Goal: Check status

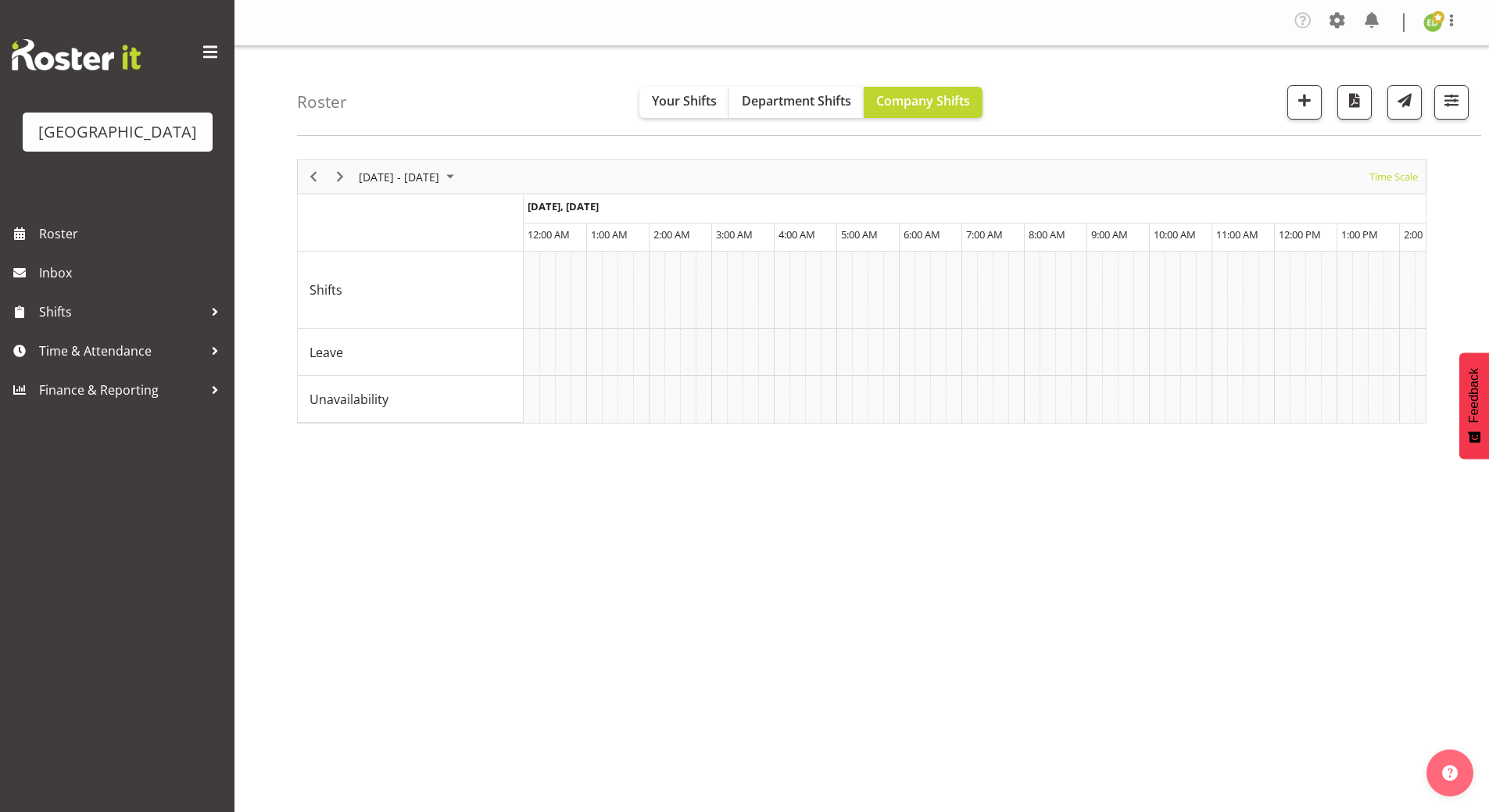
scroll to position [0, 4572]
click at [460, 174] on span "September 01 - 07, 2025" at bounding box center [450, 177] width 19 height 20
click at [426, 323] on span "17" at bounding box center [425, 323] width 23 height 23
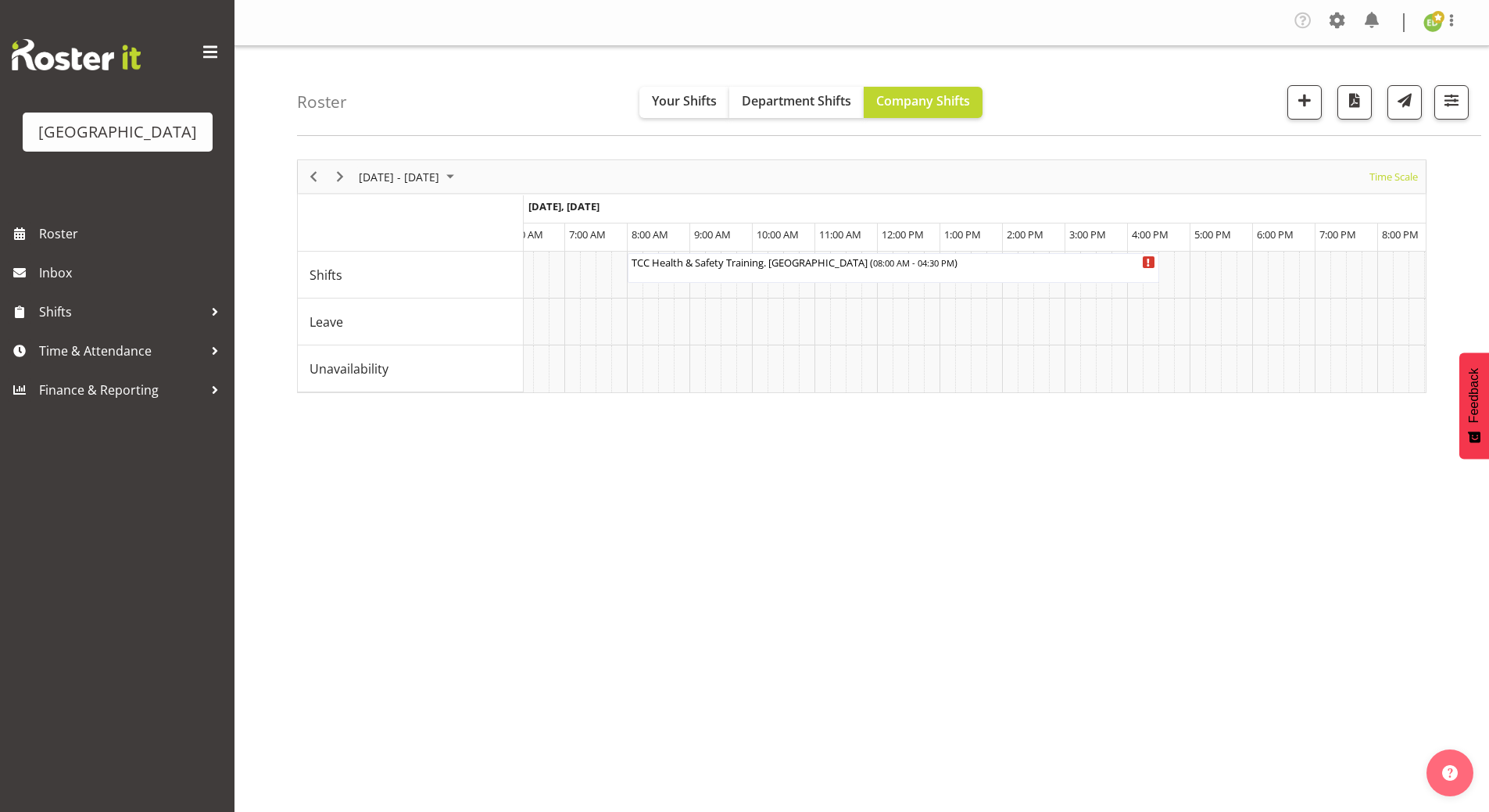
click at [639, 539] on div "[DATE] - [DATE] [DATE] Timeline Day Timeline Week Timeline Fortnight Timeline M…" at bounding box center [894, 460] width 1193 height 625
click at [714, 603] on div "[DATE] - [DATE] [DATE] Timeline Day Timeline Week Timeline Fortnight Timeline M…" at bounding box center [894, 460] width 1193 height 625
click at [699, 708] on div "[DATE] - [DATE] [DATE] Timeline Day Timeline Week Timeline Fortnight Timeline M…" at bounding box center [894, 460] width 1193 height 625
click at [460, 174] on span "September 15 - 21, 2025" at bounding box center [450, 177] width 19 height 20
click at [453, 269] on span "4" at bounding box center [450, 269] width 23 height 23
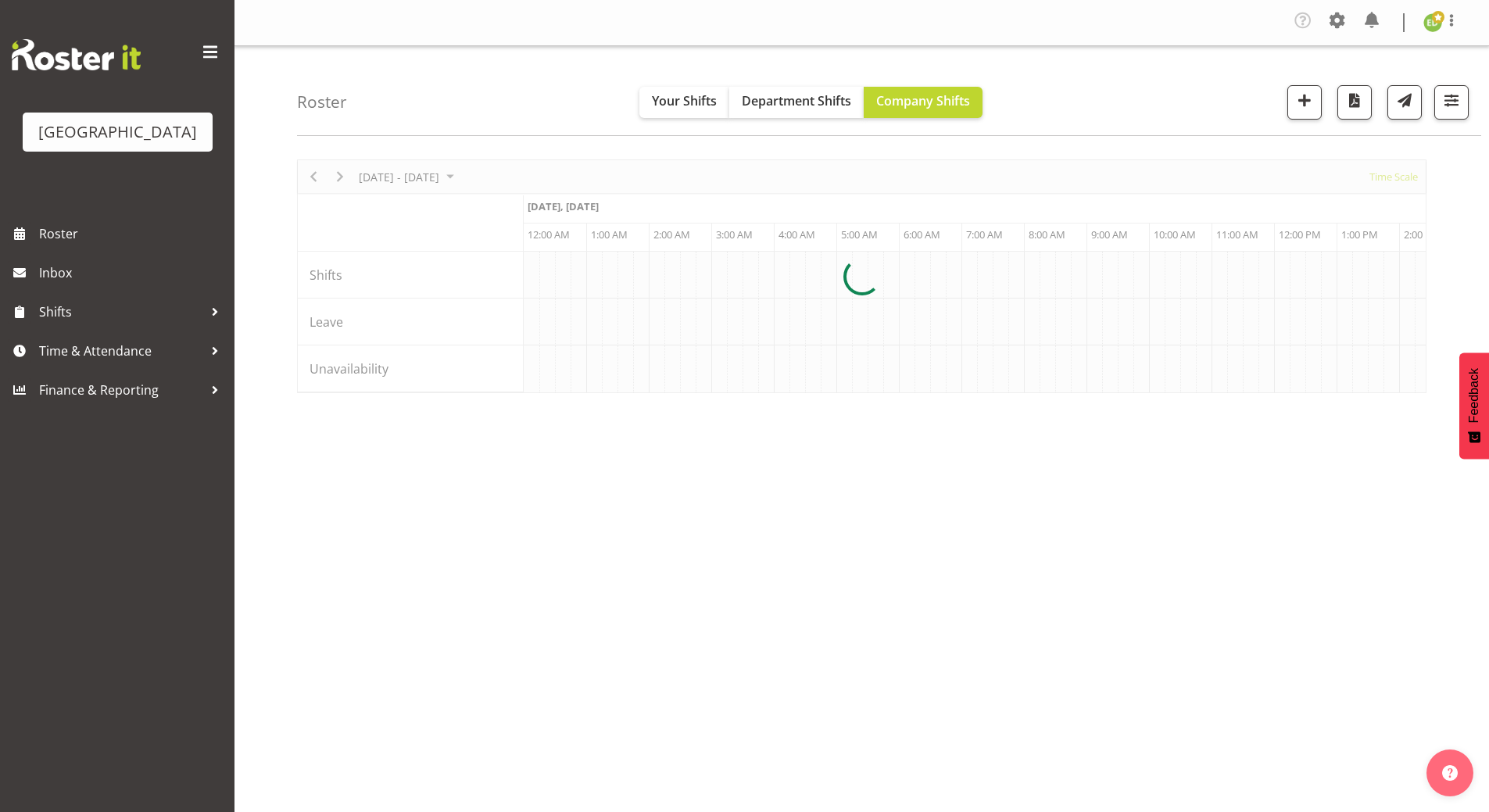
scroll to position [0, 3002]
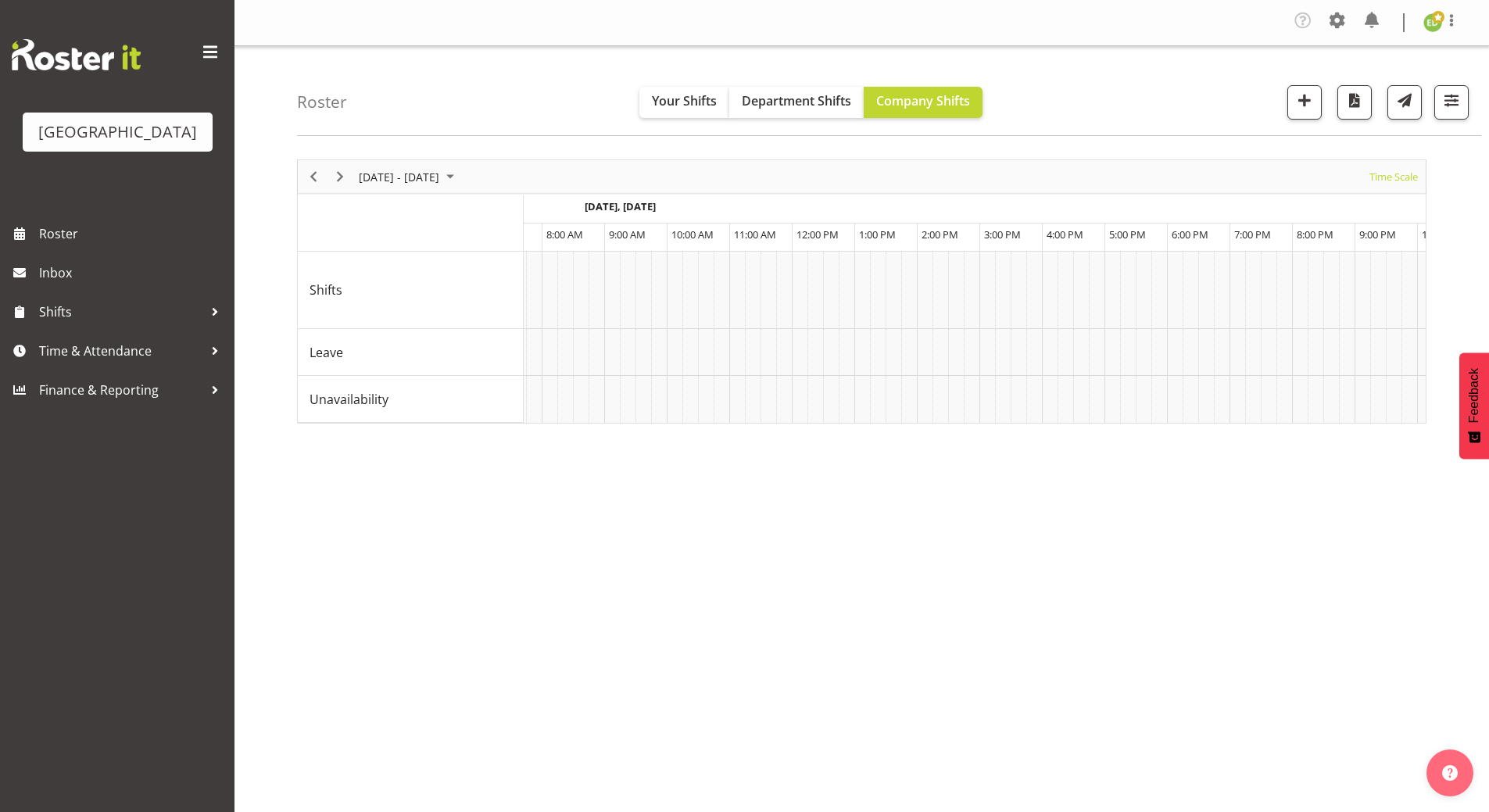
scroll to position [0, 5052]
click at [854, 589] on div "[DATE] - [DATE] [DATE] Timeline Day Timeline Week Timeline Fortnight Timeline M…" at bounding box center [894, 460] width 1193 height 625
click at [460, 170] on span "September 01 - 07, 2025" at bounding box center [450, 177] width 19 height 20
click at [469, 268] on span "5" at bounding box center [475, 269] width 23 height 23
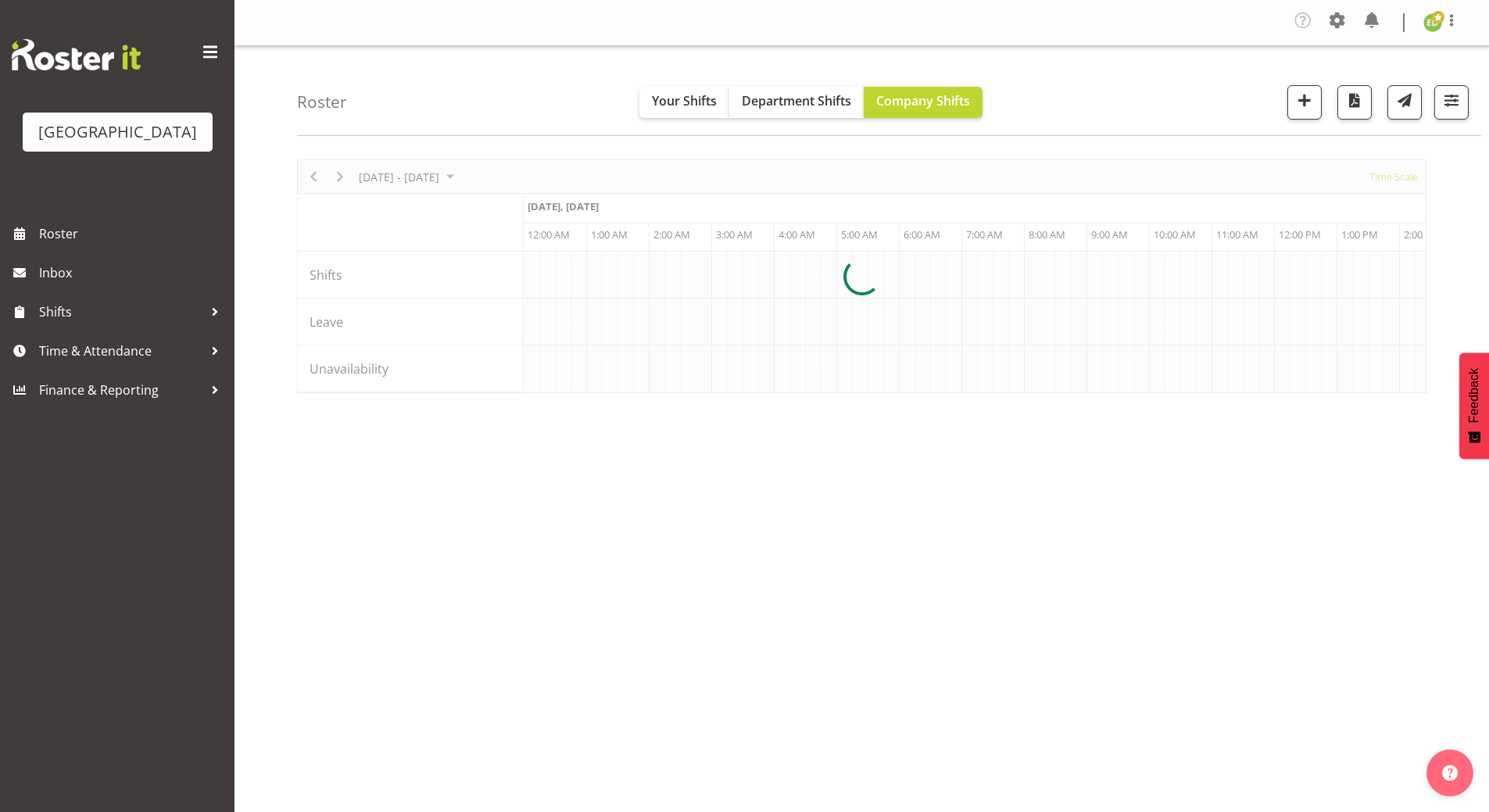
scroll to position [0, 3002]
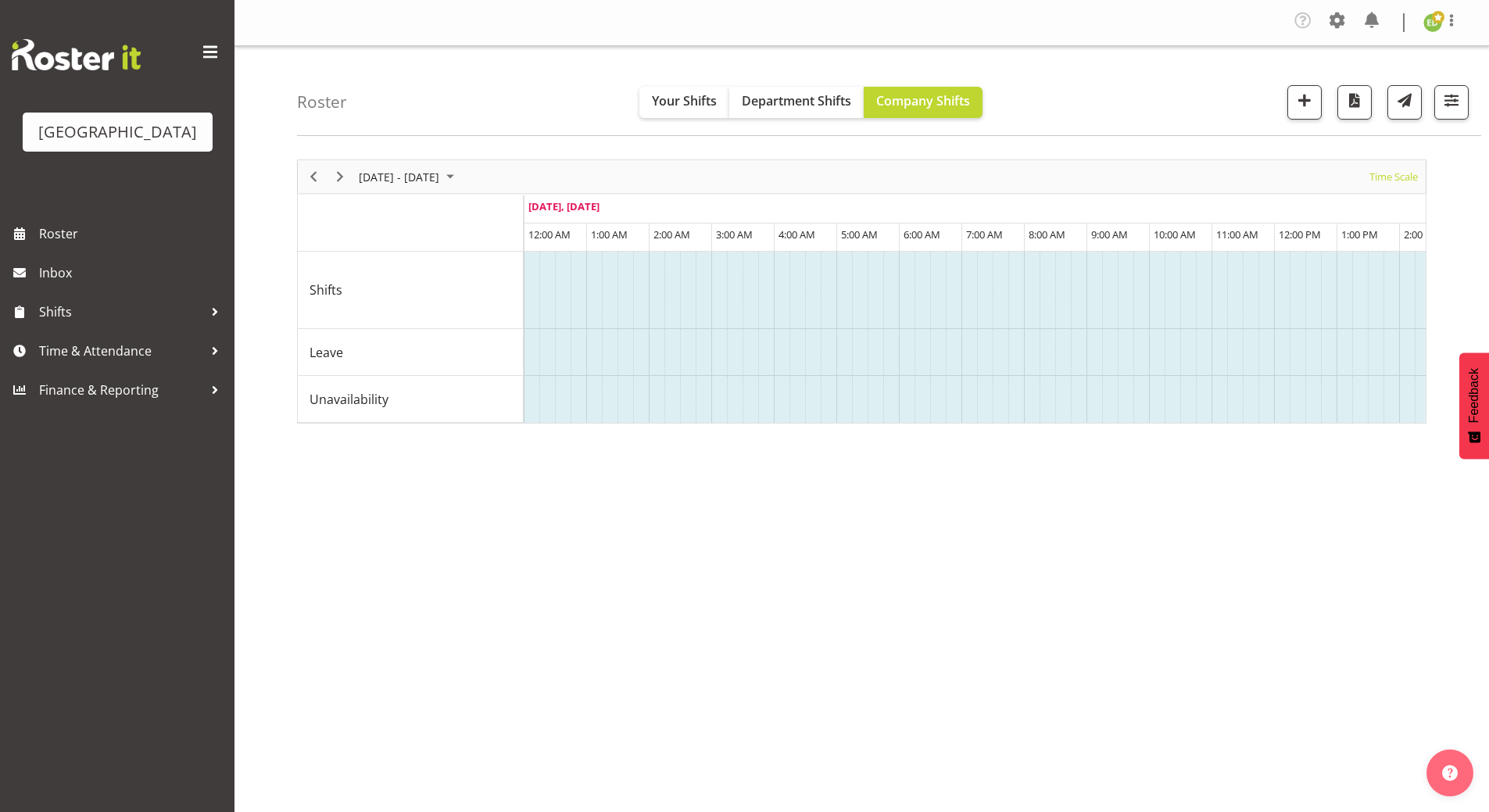
drag, startPoint x: 832, startPoint y: 435, endPoint x: 955, endPoint y: 428, distance: 123.2
click at [955, 424] on div "[DATE] - [DATE] [DATE] Timeline Day Timeline Week Timeline Fortnight Timeline M…" at bounding box center [862, 292] width 1130 height 264
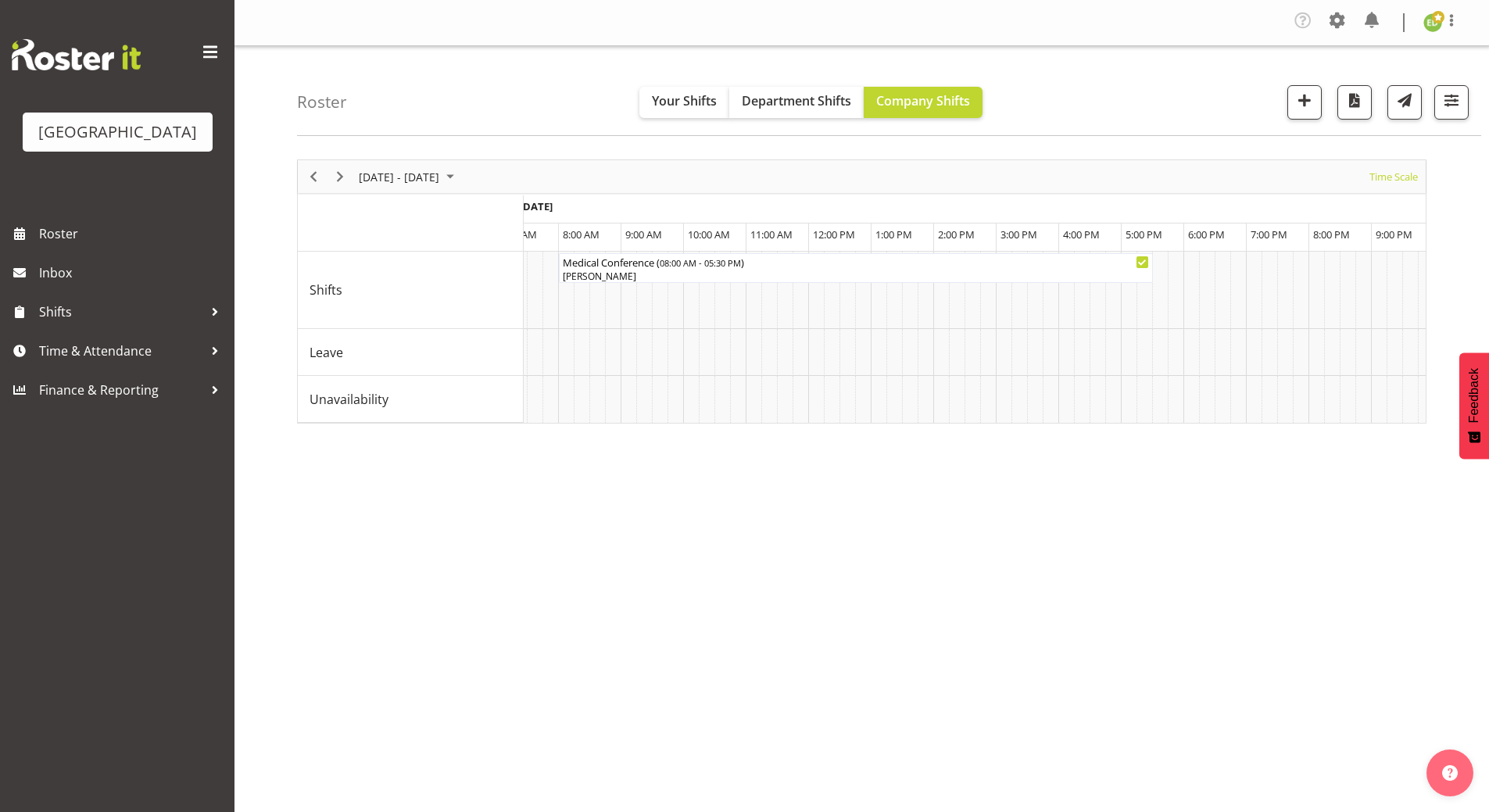
scroll to position [0, 6621]
click at [1249, 423] on div "Medical Conference ( 08:00 AM - 05:30 PM ) [PERSON_NAME] The Orange Box ( 07:00…" at bounding box center [975, 338] width 903 height 171
click at [316, 178] on span "Previous" at bounding box center [313, 177] width 19 height 20
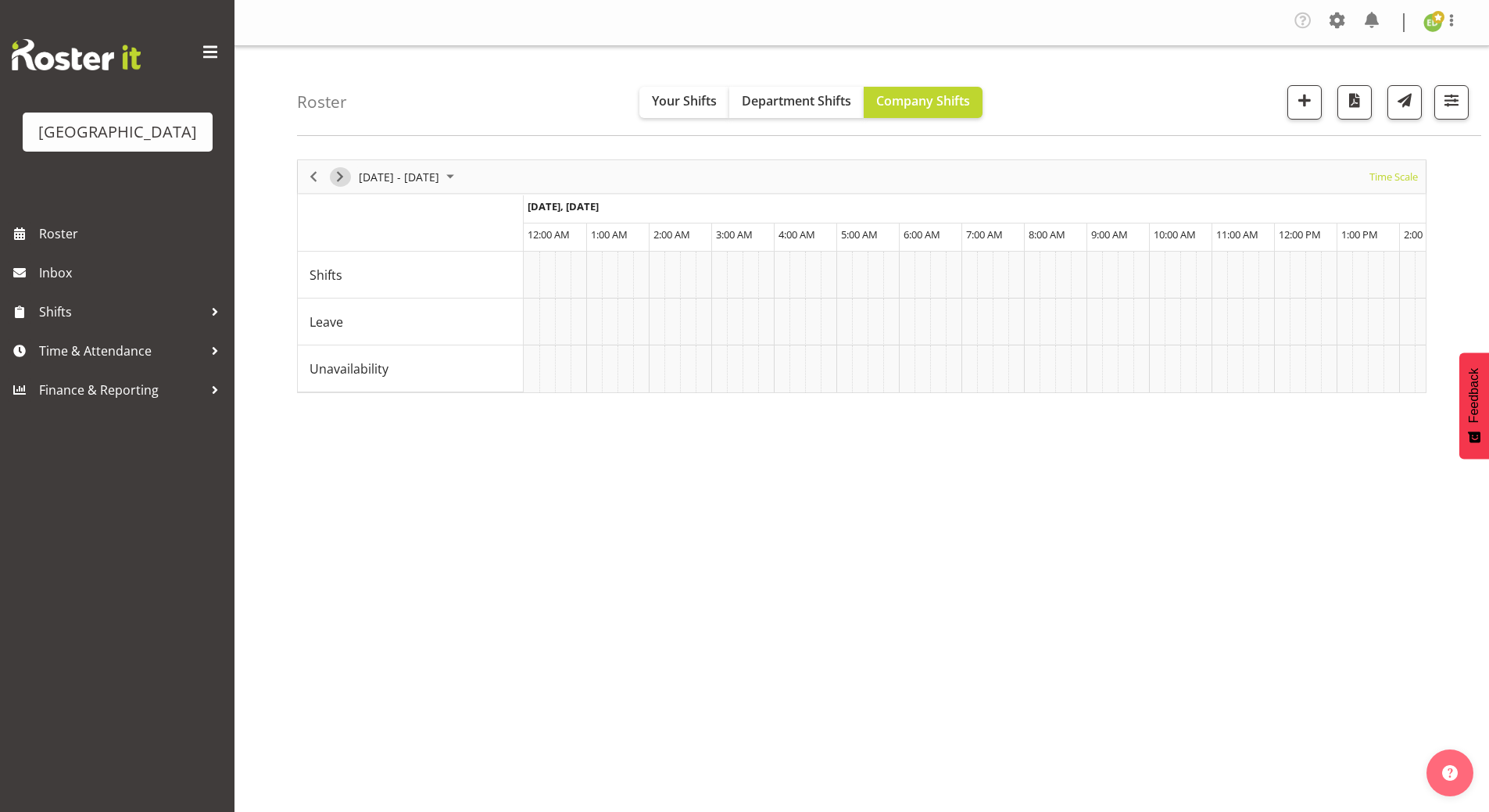
click at [343, 174] on span "Next" at bounding box center [340, 177] width 19 height 20
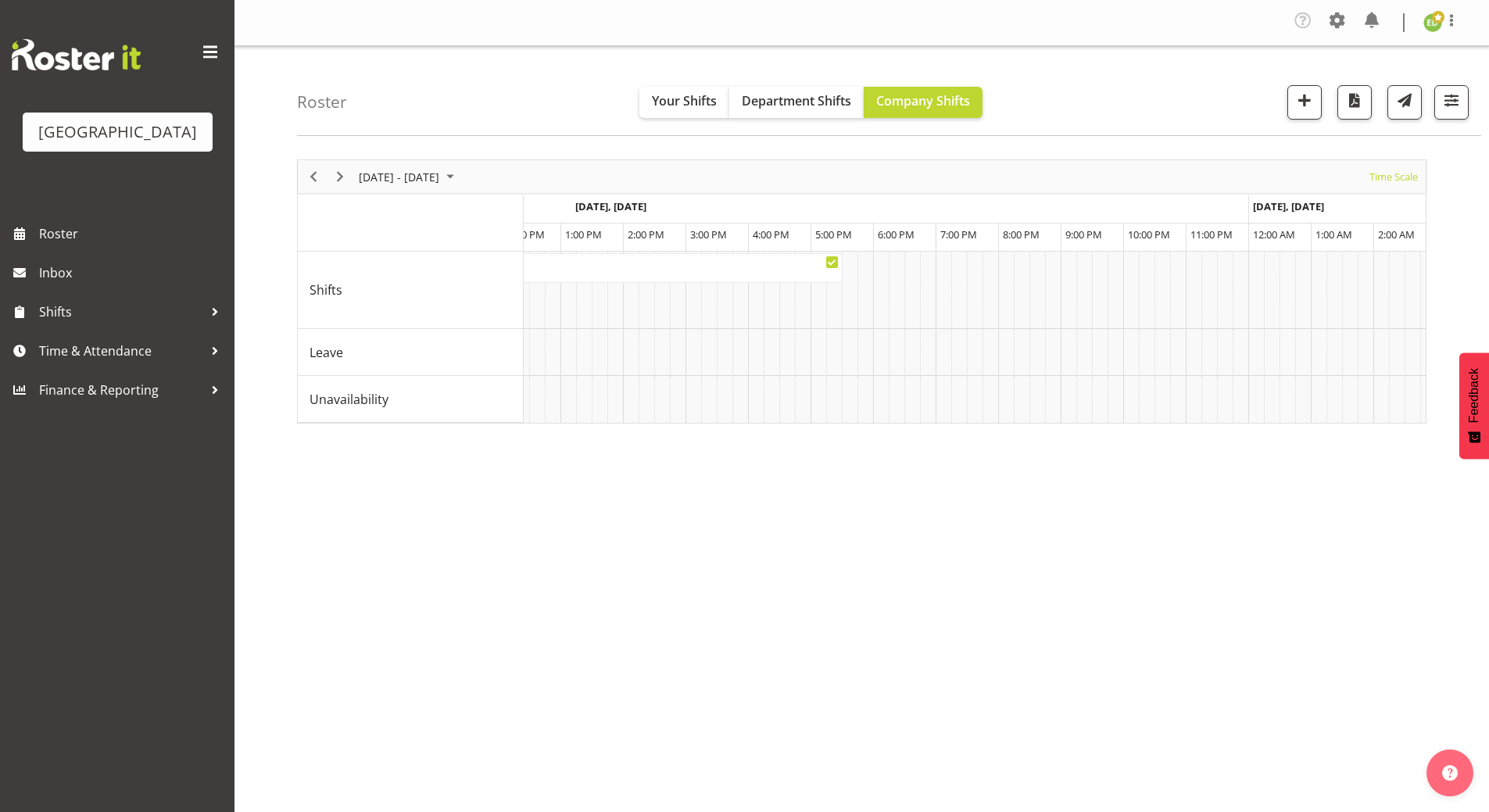
scroll to position [0, 6856]
